Goal: Task Accomplishment & Management: Complete application form

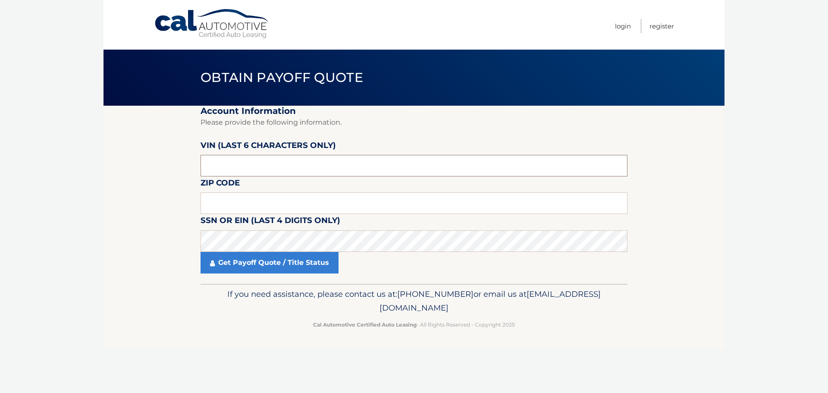
drag, startPoint x: 263, startPoint y: 166, endPoint x: 176, endPoint y: 168, distance: 86.7
click at [177, 168] on section "Account Information Please provide the following information. [PERSON_NAME] (la…" at bounding box center [413, 195] width 621 height 178
paste input "855531"
type input "855531"
click at [244, 199] on input "text" at bounding box center [413, 203] width 427 height 22
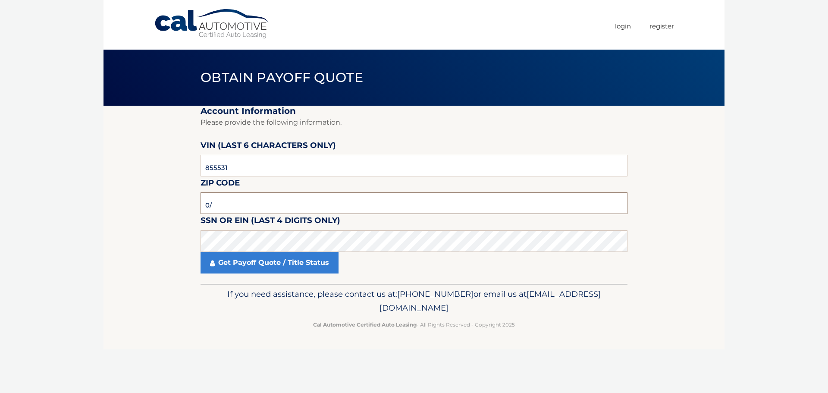
type input "0"
type input "08527"
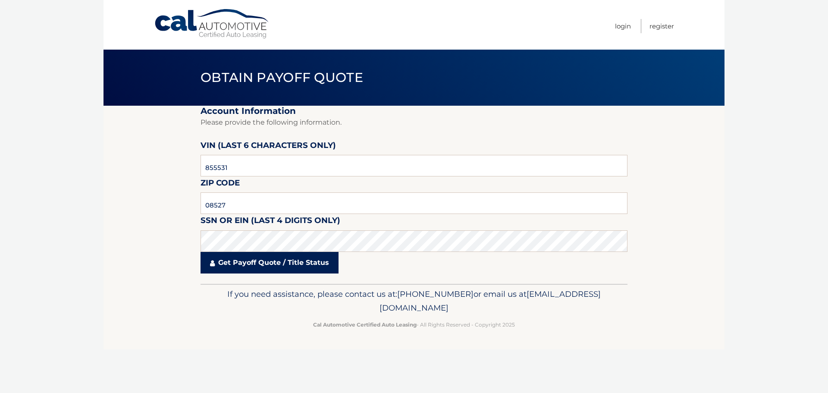
click at [256, 266] on link "Get Payoff Quote / Title Status" at bounding box center [269, 263] width 138 height 22
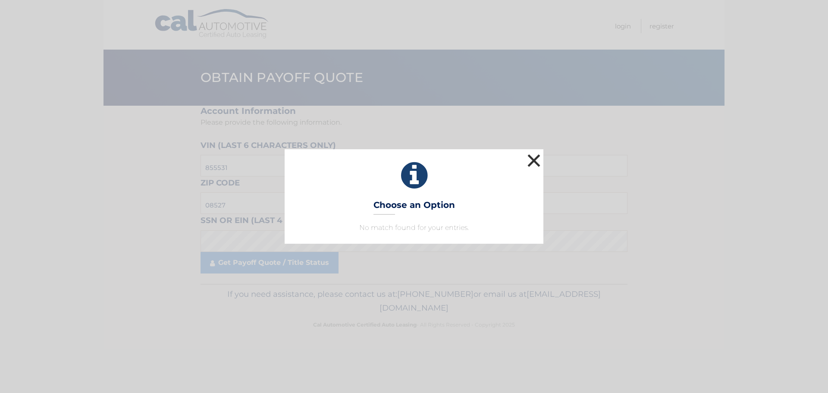
click at [529, 158] on button "×" at bounding box center [533, 160] width 17 height 17
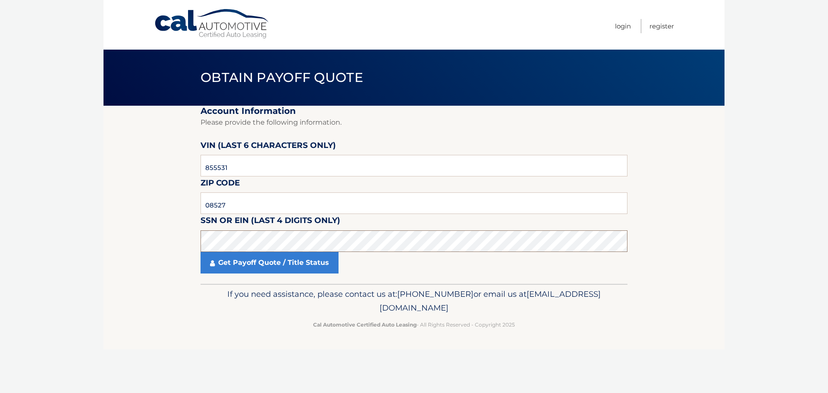
click at [125, 234] on section "Account Information Please provide the following information. VIN (last 6 chara…" at bounding box center [413, 195] width 621 height 178
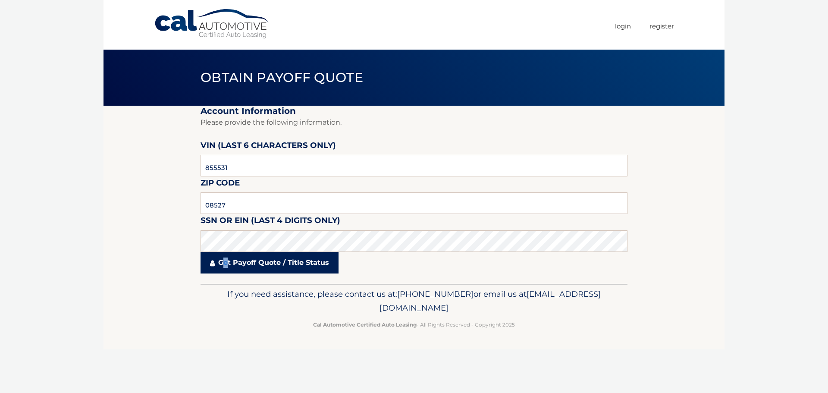
click at [227, 259] on link "Get Payoff Quote / Title Status" at bounding box center [269, 263] width 138 height 22
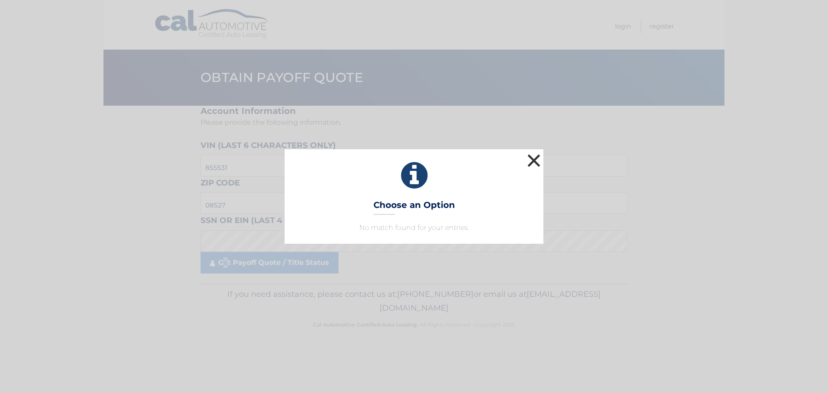
click at [531, 159] on button "×" at bounding box center [533, 160] width 17 height 17
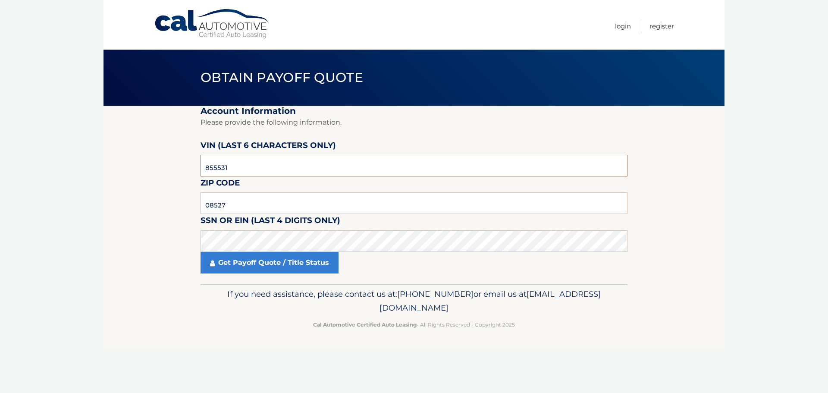
click at [209, 166] on input "855531" at bounding box center [413, 166] width 427 height 22
type input "555311"
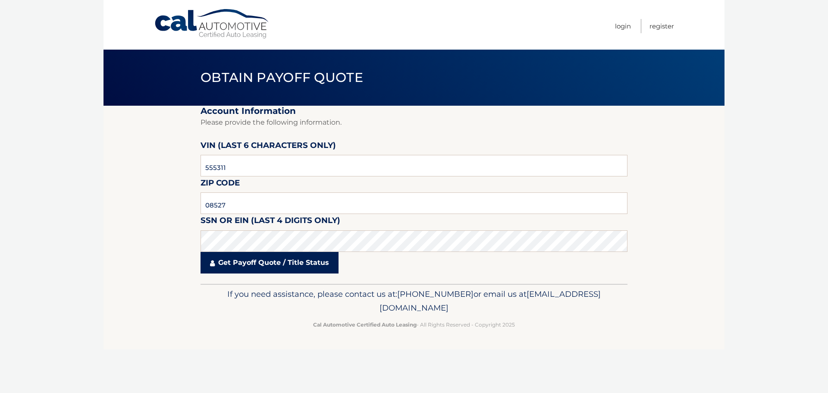
click at [275, 259] on link "Get Payoff Quote / Title Status" at bounding box center [269, 263] width 138 height 22
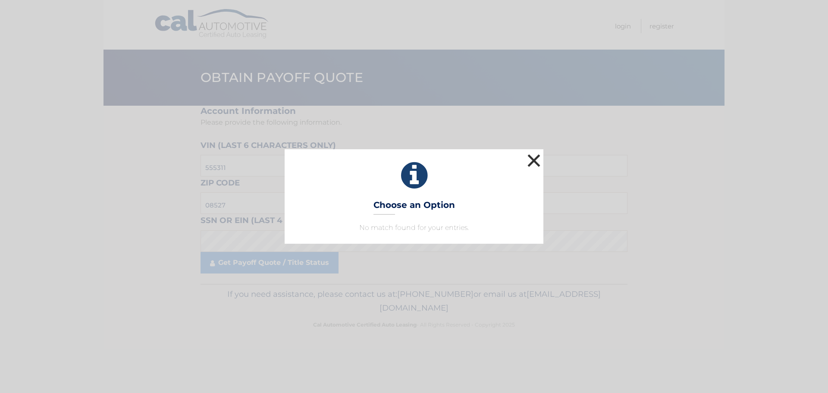
drag, startPoint x: 537, startPoint y: 155, endPoint x: 526, endPoint y: 162, distance: 12.8
click at [537, 155] on button "×" at bounding box center [533, 160] width 17 height 17
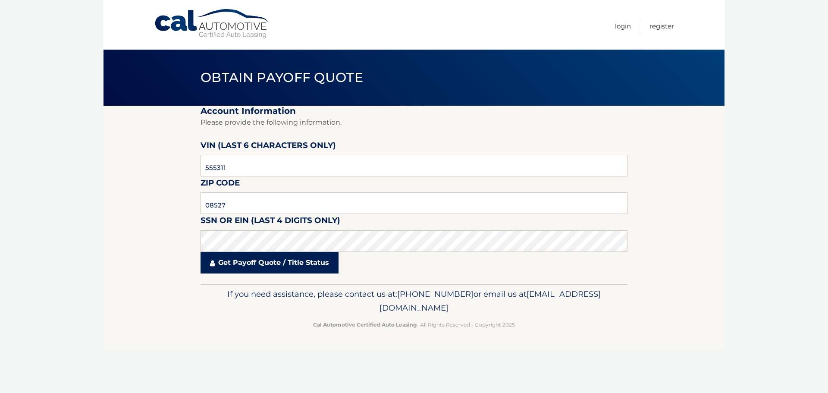
click at [258, 266] on link "Get Payoff Quote / Title Status" at bounding box center [269, 263] width 138 height 22
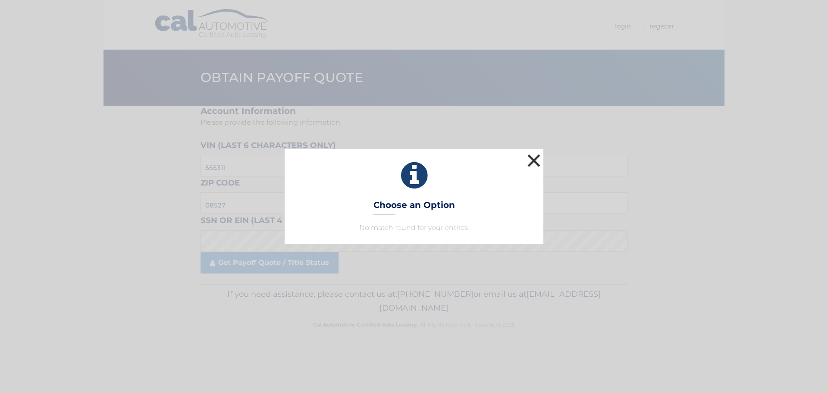
drag, startPoint x: 534, startPoint y: 160, endPoint x: 513, endPoint y: 165, distance: 22.1
click at [534, 160] on button "×" at bounding box center [533, 160] width 17 height 17
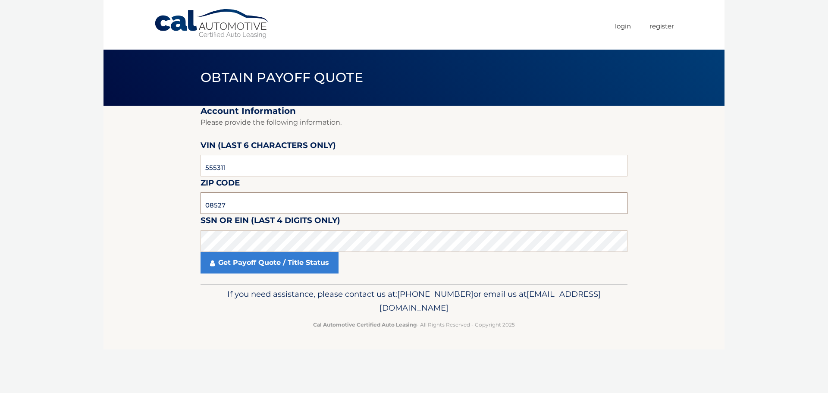
click at [174, 198] on section "Account Information Please provide the following information. VIN (last 6 chara…" at bounding box center [413, 195] width 621 height 178
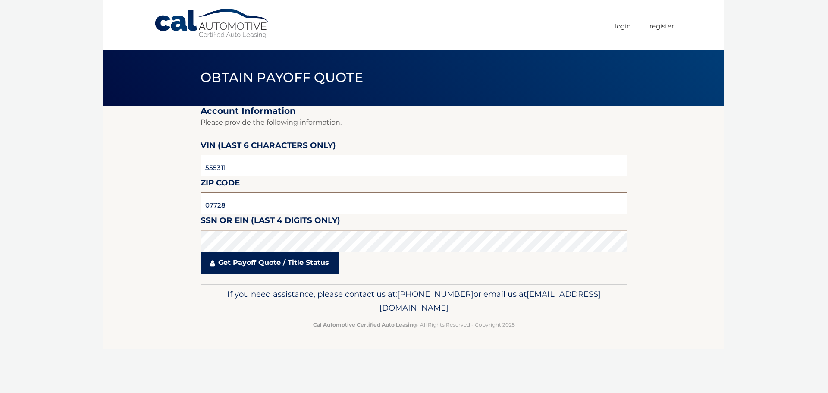
type input "07728"
click at [255, 262] on link "Get Payoff Quote / Title Status" at bounding box center [269, 263] width 138 height 22
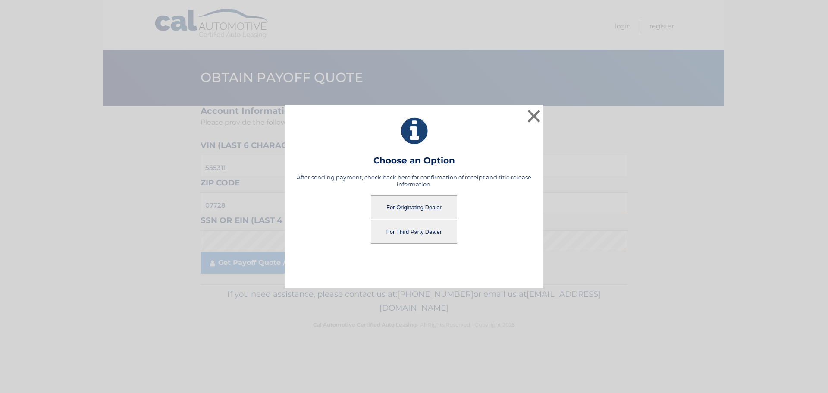
click at [418, 231] on button "For Third Party Dealer" at bounding box center [414, 232] width 86 height 24
click at [421, 230] on button "For Third Party Dealer" at bounding box center [414, 232] width 86 height 24
